Goal: Information Seeking & Learning: Understand process/instructions

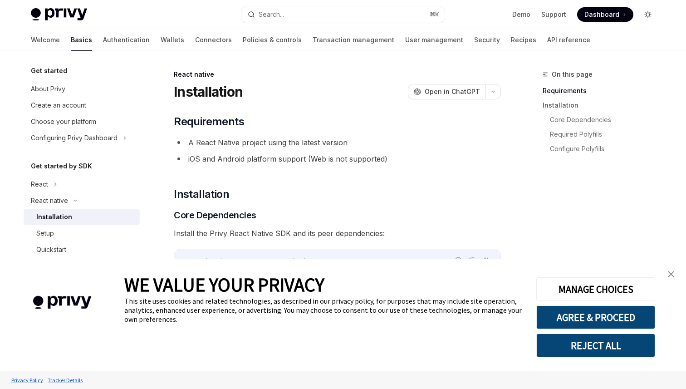
click at [645, 10] on button "Toggle dark mode" at bounding box center [647, 14] width 15 height 15
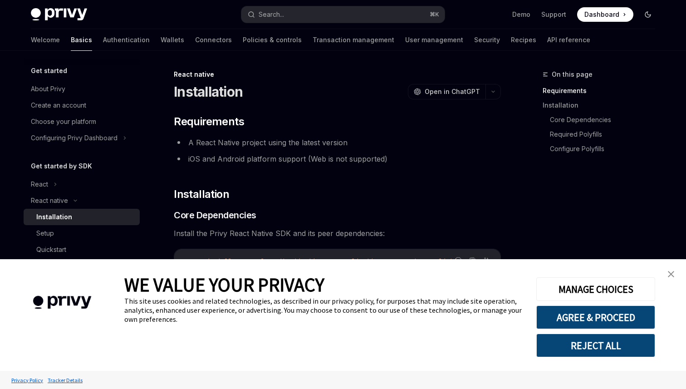
click at [645, 10] on button "Toggle dark mode" at bounding box center [647, 14] width 15 height 15
type textarea "*"
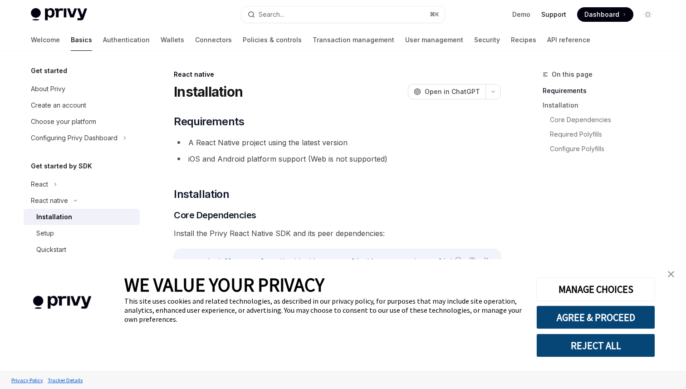
click at [558, 18] on link "Support" at bounding box center [553, 14] width 25 height 9
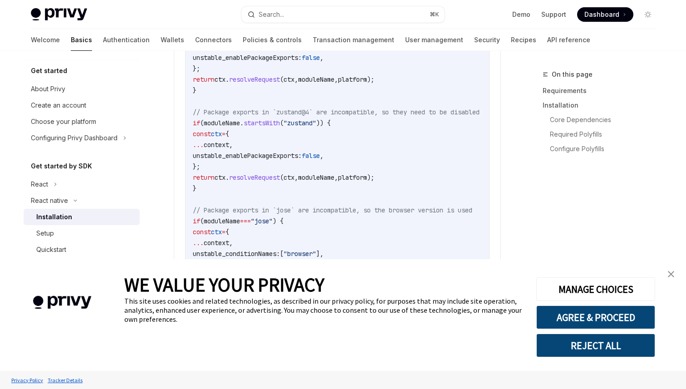
scroll to position [1234, 0]
